Goal: Task Accomplishment & Management: Use online tool/utility

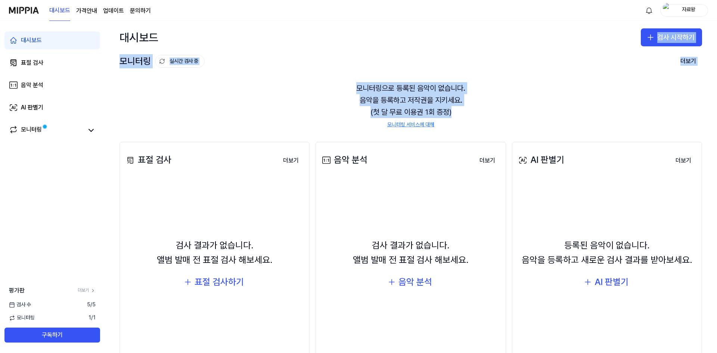
drag, startPoint x: 377, startPoint y: 78, endPoint x: 481, endPoint y: 114, distance: 110.3
click at [480, 113] on div "대시보드 검사 시작하기 모니터링 실시간 검사 중 더보기 모니터링 모니터링으로 등록된 음악이 없습니다. 음악을 등록하고 저작권을 지키세요. (첫…" at bounding box center [411, 187] width 613 height 332
click at [484, 115] on div "모니터링으로 등록된 음악이 없습니다. 음악을 등록하고 저작권을 지키세요. (첫 달 무료 이용권 1회 증정) 모니터링 서비스에 대해" at bounding box center [411, 105] width 583 height 64
drag, startPoint x: 465, startPoint y: 106, endPoint x: 350, endPoint y: 63, distance: 123.4
click at [358, 68] on div "모니터링 실시간 검사 중 더보기 모니터링 모니터링으로 등록된 음악이 없습니다. 음악을 등록하고 저작권을 지키세요. (첫 달 무료 이용권 1회 …" at bounding box center [411, 90] width 613 height 73
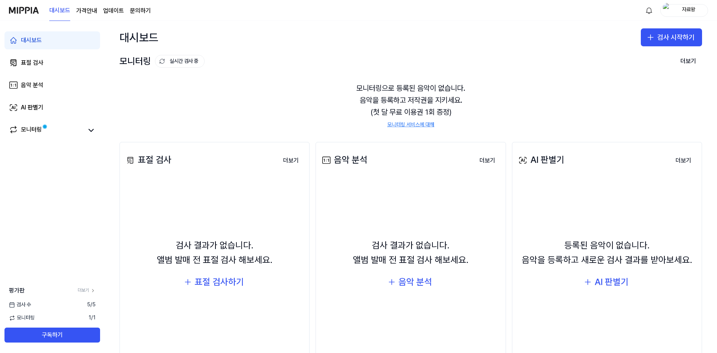
click at [350, 63] on div "모니터링 실시간 검사 중 더보기" at bounding box center [411, 61] width 583 height 12
click at [272, 79] on div "모니터링으로 등록된 음악이 없습니다. 음악을 등록하고 저작권을 지키세요. (첫 달 무료 이용권 1회 증정) 모니터링 서비스에 대해" at bounding box center [411, 105] width 583 height 64
drag, startPoint x: 543, startPoint y: 106, endPoint x: 558, endPoint y: 103, distance: 14.6
click at [546, 105] on div "모니터링으로 등록된 음악이 없습니다. 음악을 등록하고 저작권을 지키세요. (첫 달 무료 이용권 1회 증정) 모니터링 서비스에 대해" at bounding box center [411, 105] width 583 height 64
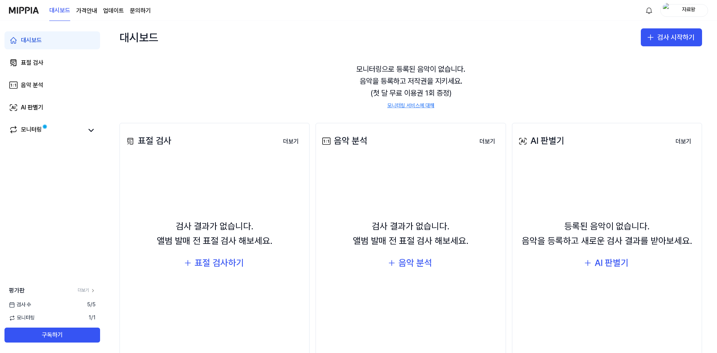
scroll to position [37, 0]
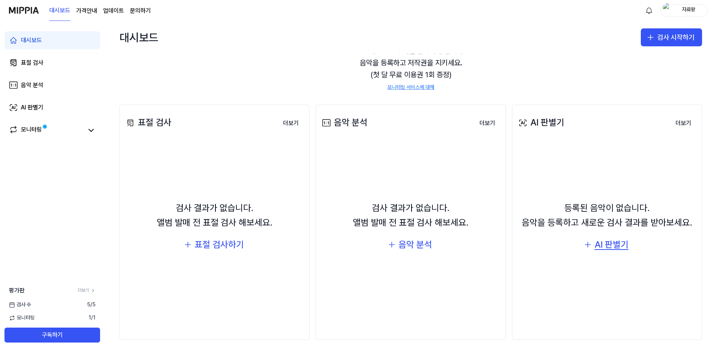
click at [595, 244] on div "AI 판별기" at bounding box center [612, 245] width 34 height 14
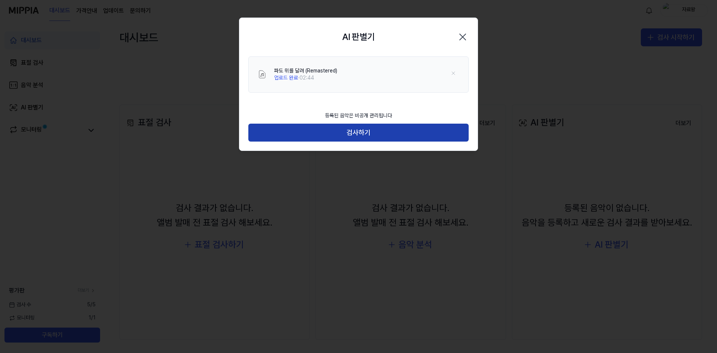
click at [369, 131] on button "검사하기" at bounding box center [358, 133] width 220 height 18
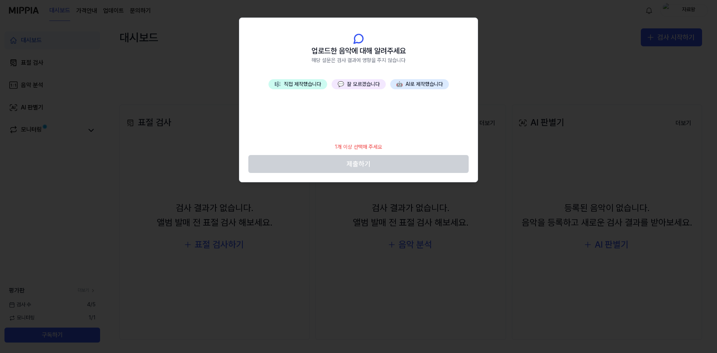
scroll to position [24, 0]
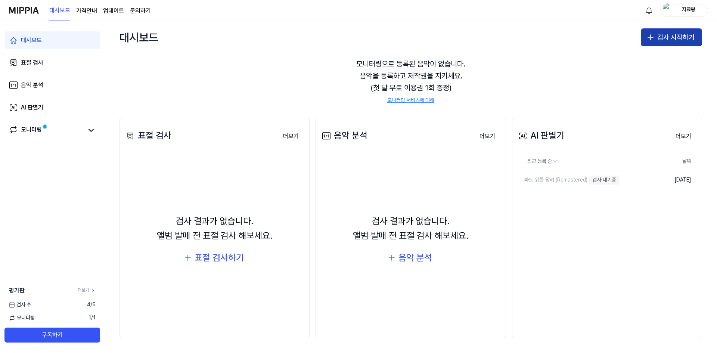
click at [669, 43] on button "검사 시작하기" at bounding box center [671, 37] width 61 height 18
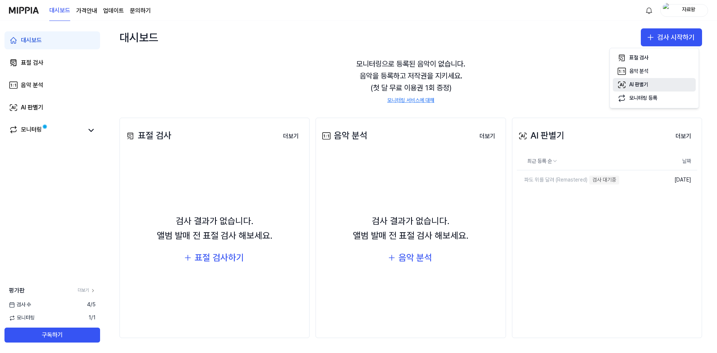
click at [647, 87] on div "AI 판별기" at bounding box center [638, 84] width 19 height 7
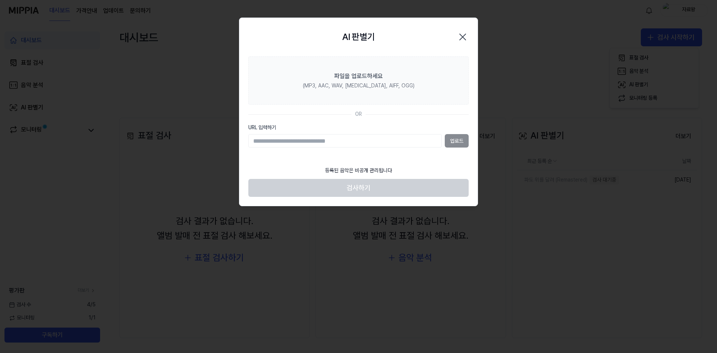
click at [464, 36] on icon "button" at bounding box center [463, 37] width 12 height 12
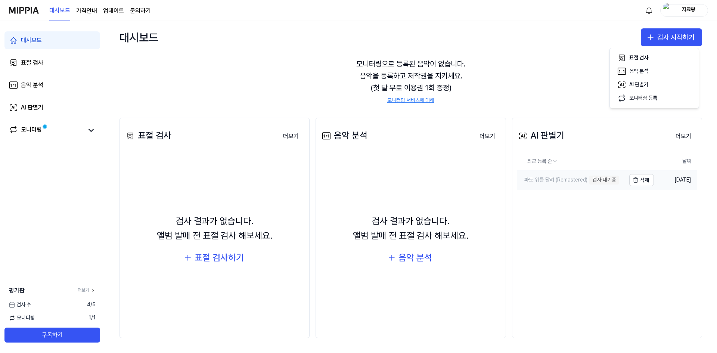
click at [622, 182] on link "파도 위를 달려 (Remastered) 검사 대기중" at bounding box center [571, 179] width 109 height 19
click at [676, 140] on button "더보기" at bounding box center [684, 136] width 28 height 15
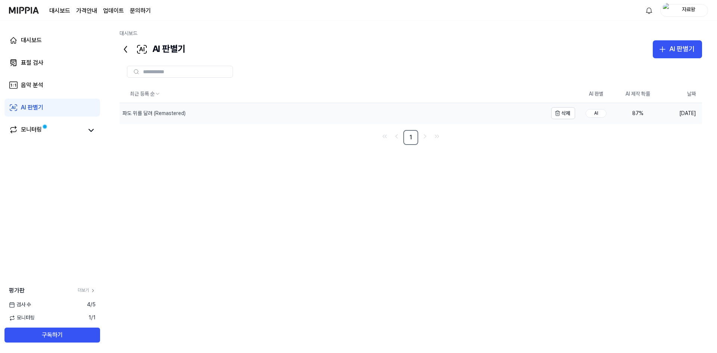
click at [171, 117] on div "파도 위를 달려 (Remastered)" at bounding box center [154, 113] width 63 height 7
